Goal: Information Seeking & Learning: Learn about a topic

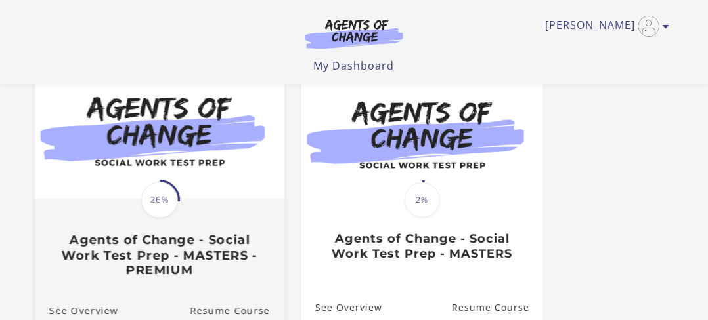
scroll to position [263, 0]
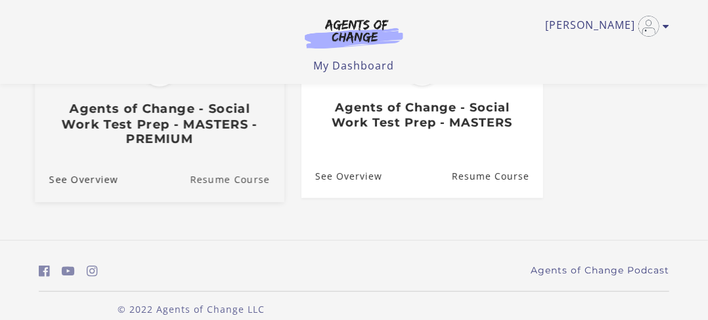
click at [211, 188] on link "Resume Course" at bounding box center [237, 180] width 95 height 44
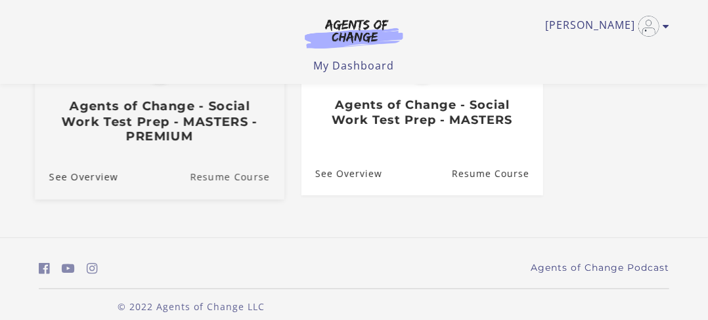
click at [217, 177] on link "Resume Course" at bounding box center [237, 178] width 95 height 44
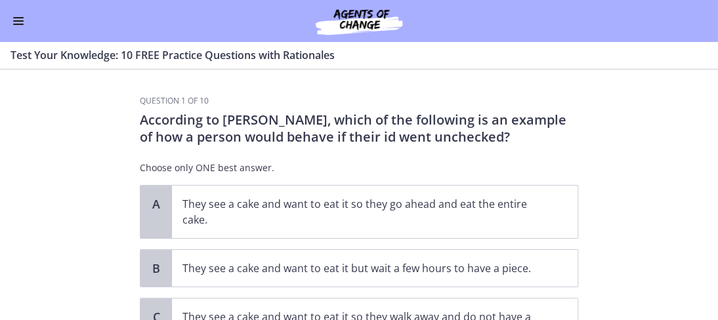
click at [15, 22] on button "Enable menu" at bounding box center [19, 21] width 16 height 16
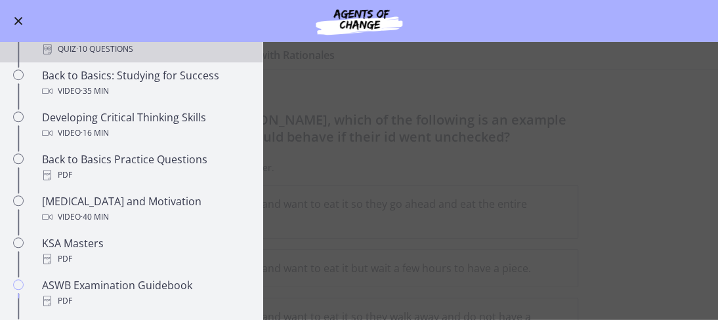
scroll to position [328, 0]
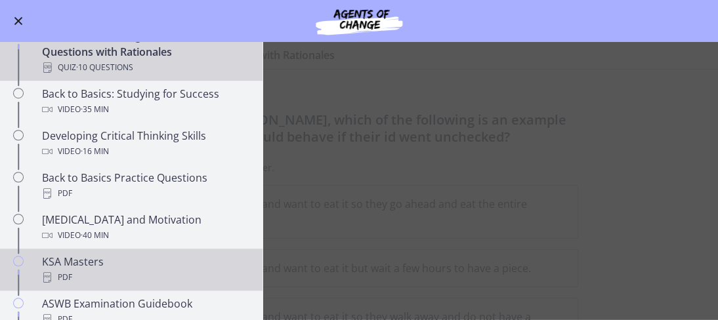
click at [79, 270] on div "PDF" at bounding box center [144, 278] width 205 height 16
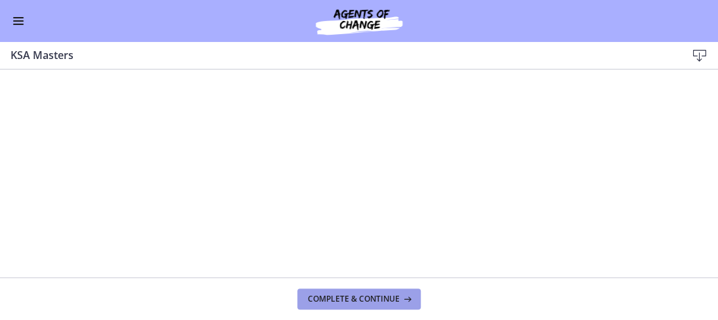
click at [375, 292] on button "Complete & continue" at bounding box center [358, 299] width 123 height 21
click at [378, 300] on span "Complete & continue" at bounding box center [354, 299] width 92 height 11
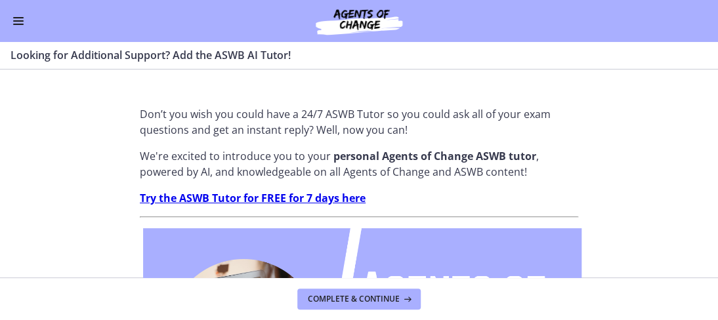
click at [245, 198] on strong "Try the ASWB Tutor for FREE for 7 days here" at bounding box center [253, 198] width 226 height 14
